Goal: Task Accomplishment & Management: Manage account settings

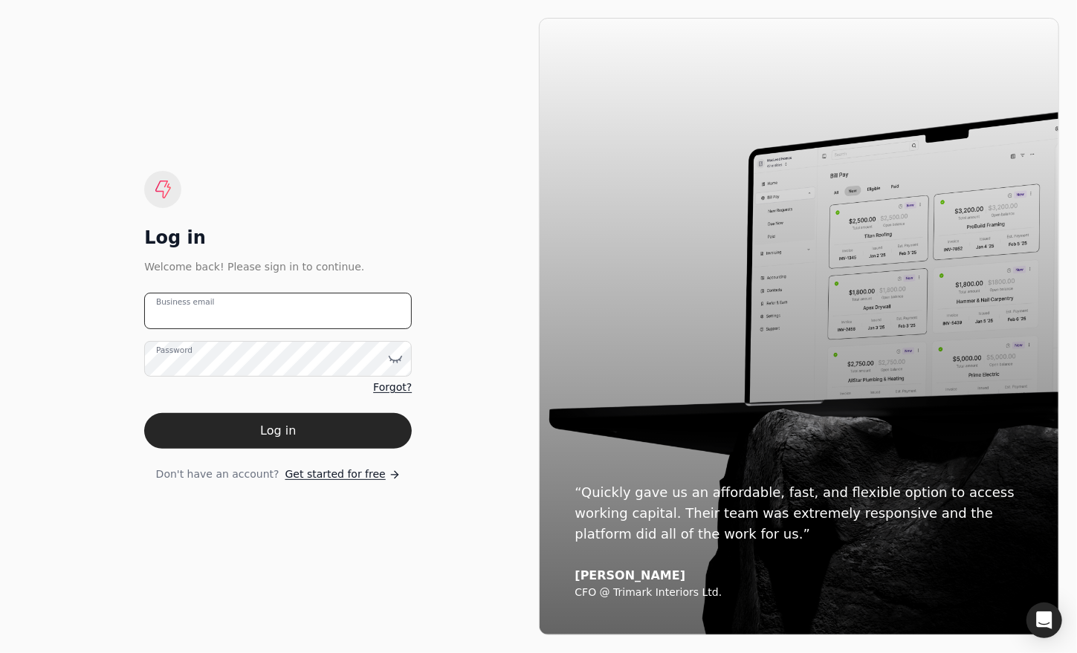
click at [247, 313] on email "Business email" at bounding box center [278, 311] width 268 height 36
type email "[EMAIL_ADDRESS][DOMAIN_NAME]"
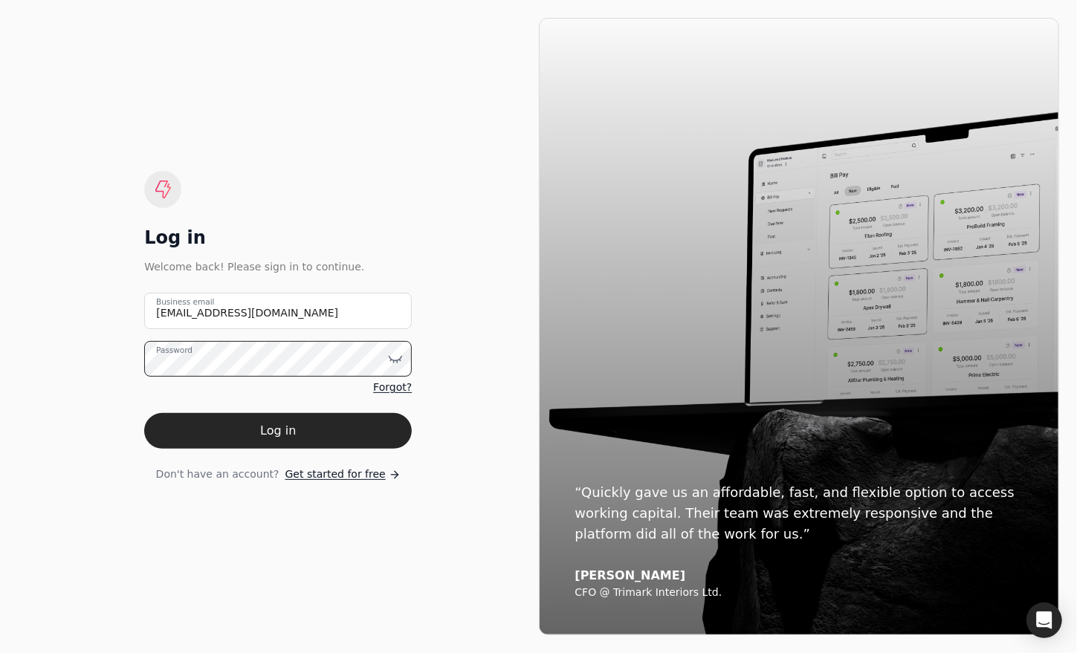
click at [144, 413] on button "Log in" at bounding box center [278, 431] width 268 height 36
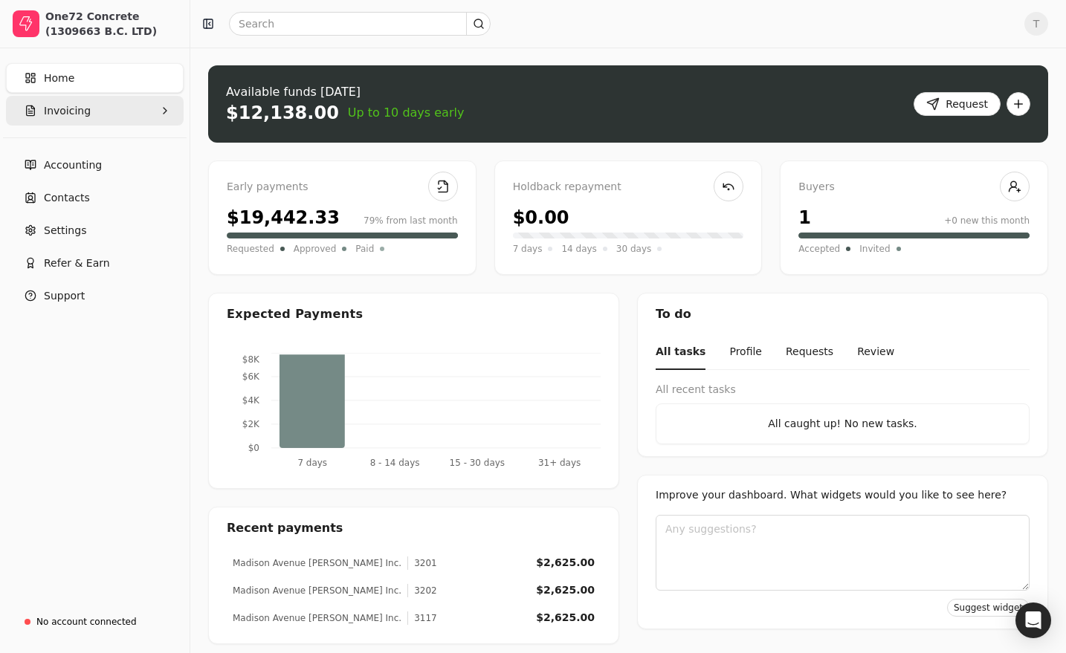
click at [56, 110] on span "Invoicing" at bounding box center [67, 111] width 47 height 16
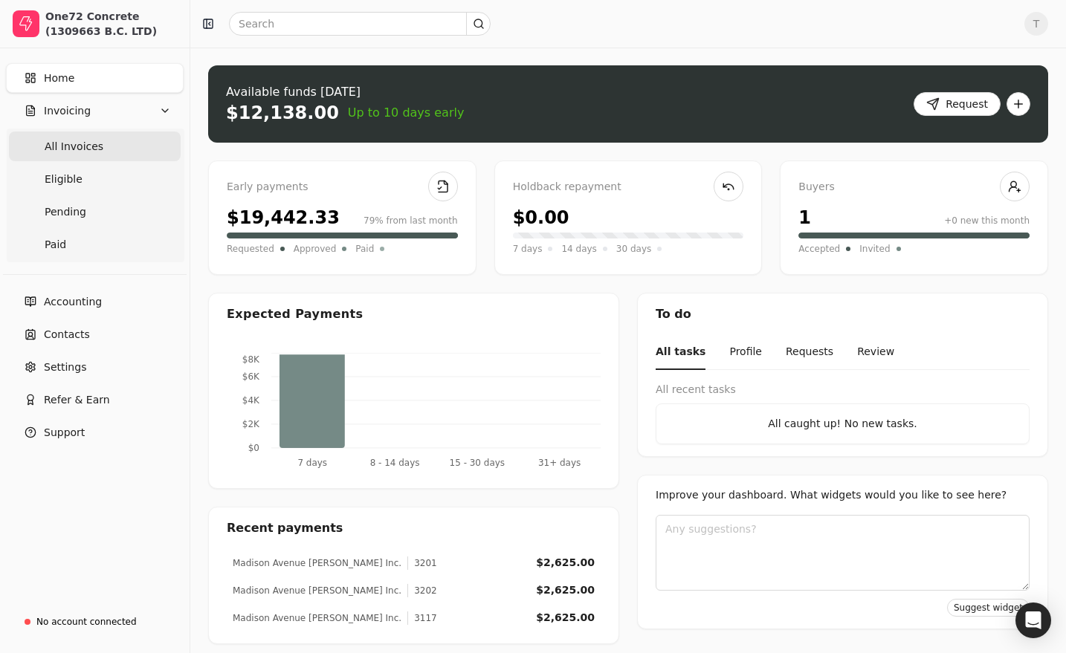
click at [71, 141] on span "All Invoices" at bounding box center [74, 147] width 59 height 16
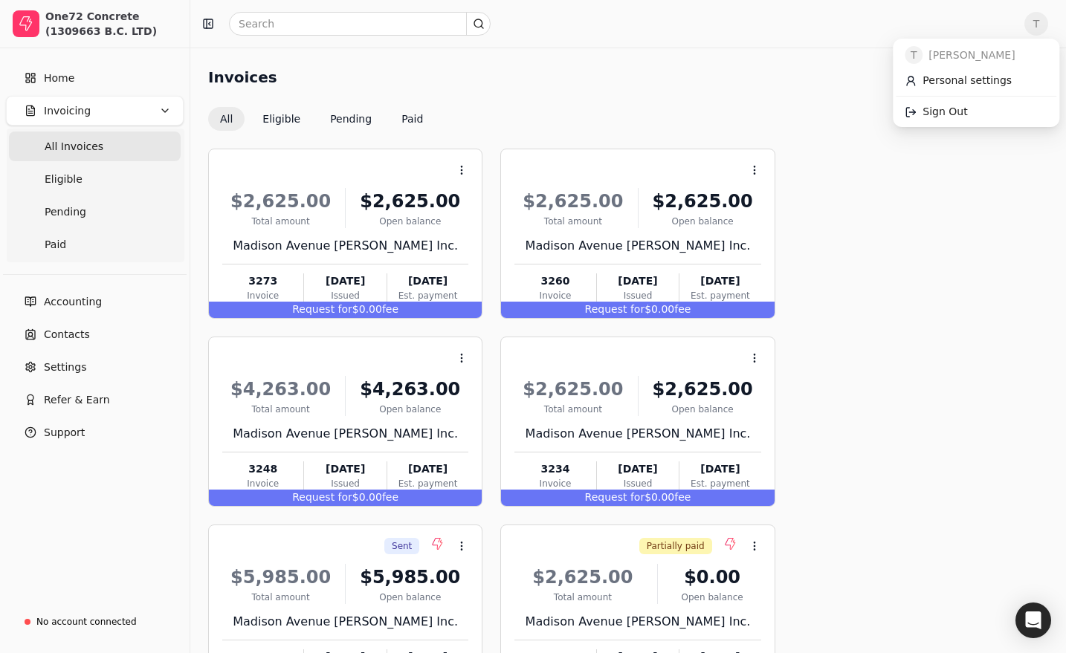
click at [1045, 21] on span "T" at bounding box center [1036, 24] width 24 height 24
click at [966, 110] on link "Sign Out" at bounding box center [976, 112] width 161 height 25
